Goal: Transaction & Acquisition: Download file/media

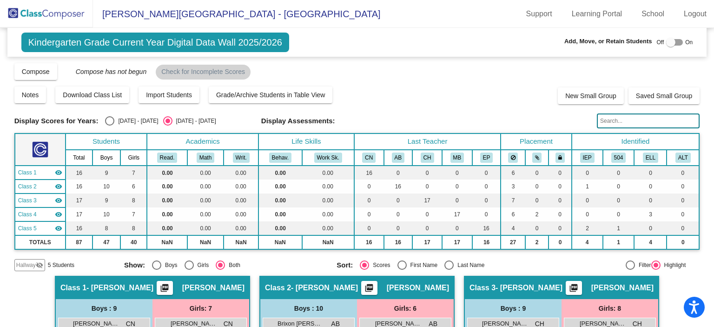
scroll to position [506, 0]
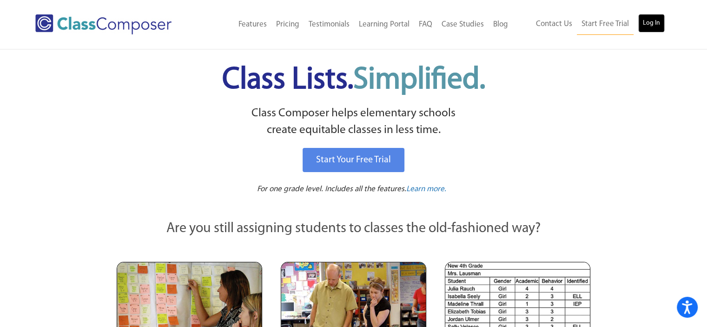
click at [662, 20] on link "Log In" at bounding box center [651, 23] width 27 height 19
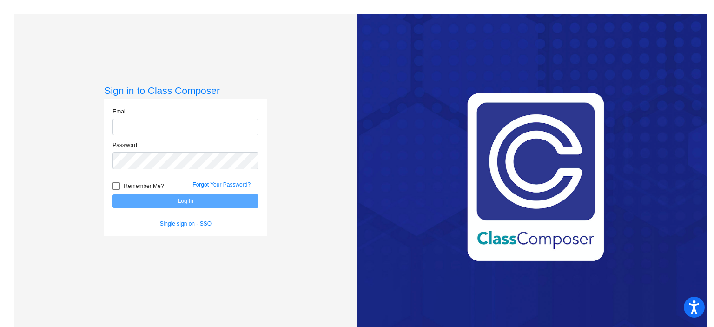
type input "[EMAIL_ADDRESS][DOMAIN_NAME]"
click at [238, 207] on button "Log In" at bounding box center [186, 200] width 146 height 13
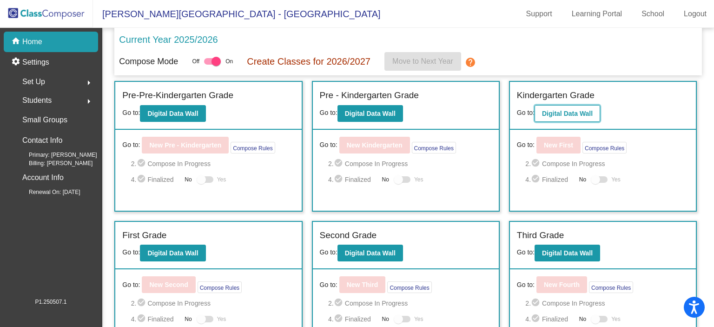
click at [543, 107] on button "Digital Data Wall" at bounding box center [568, 113] width 66 height 17
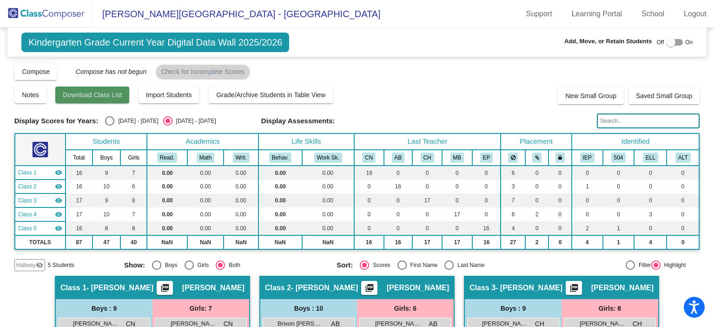
click at [102, 94] on span "Download Class List" at bounding box center [92, 94] width 59 height 7
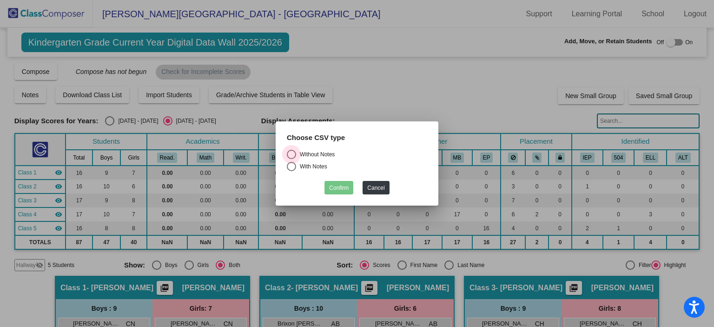
click at [291, 151] on div "Select an option" at bounding box center [291, 154] width 9 height 9
click at [291, 159] on input "Without Notes" at bounding box center [291, 159] width 0 height 0
radio input "true"
click at [334, 190] on button "Confirm" at bounding box center [339, 187] width 29 height 13
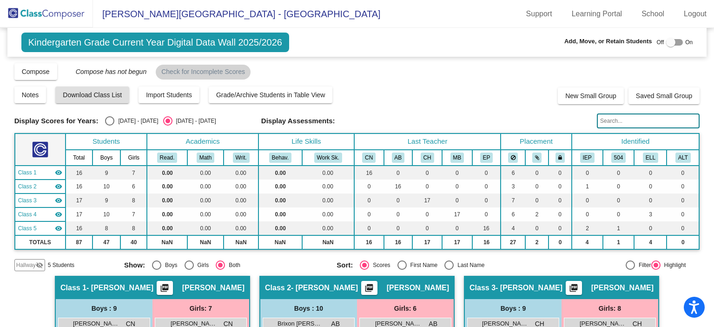
click at [449, 262] on div "Select an option" at bounding box center [449, 264] width 9 height 9
click at [449, 270] on input "Last Name" at bounding box center [449, 270] width 0 height 0
radio input "true"
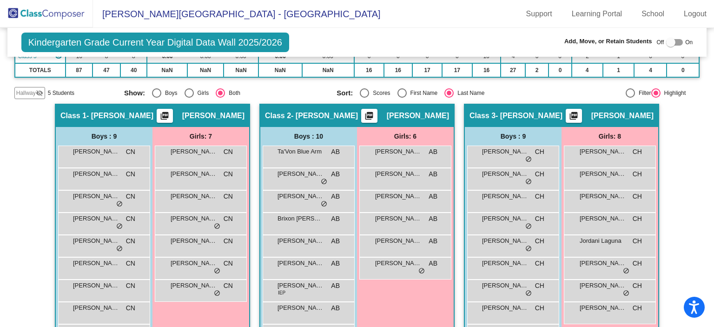
scroll to position [176, 0]
